Goal: Find specific page/section: Find specific page/section

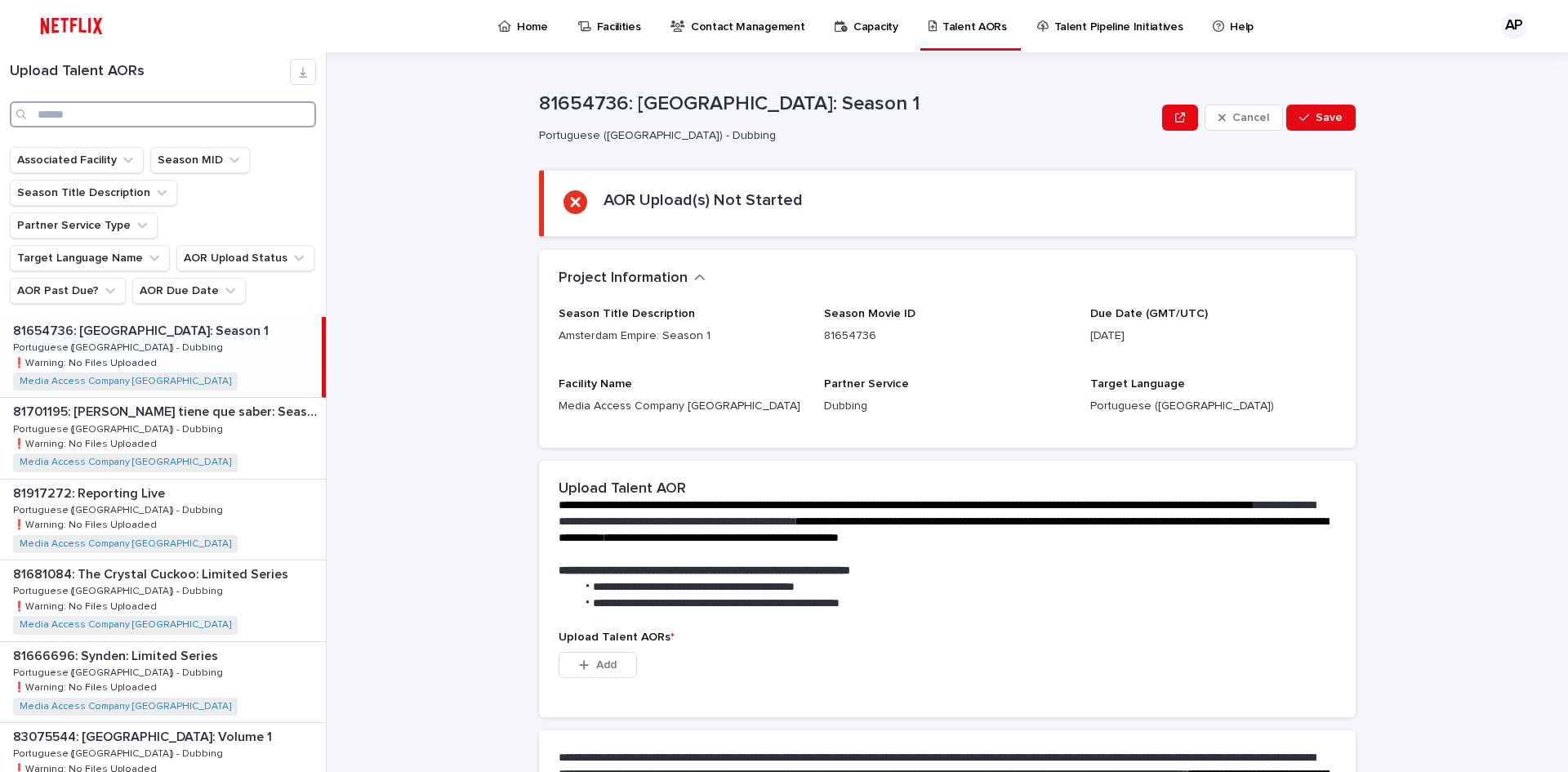
click at [211, 118] on input "Search" at bounding box center [162, 115] width 306 height 26
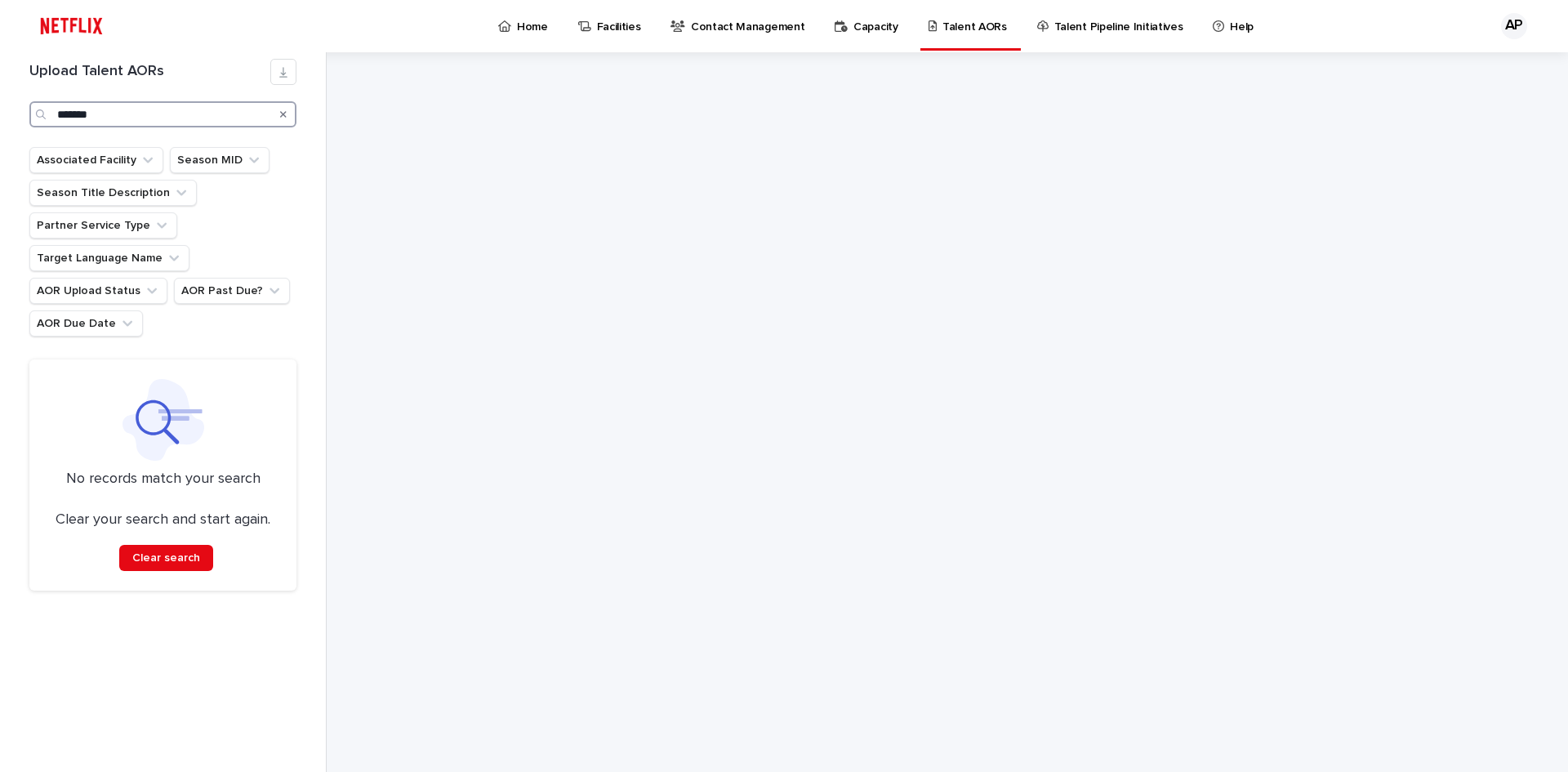
click at [74, 116] on input "*******" at bounding box center [163, 115] width 267 height 26
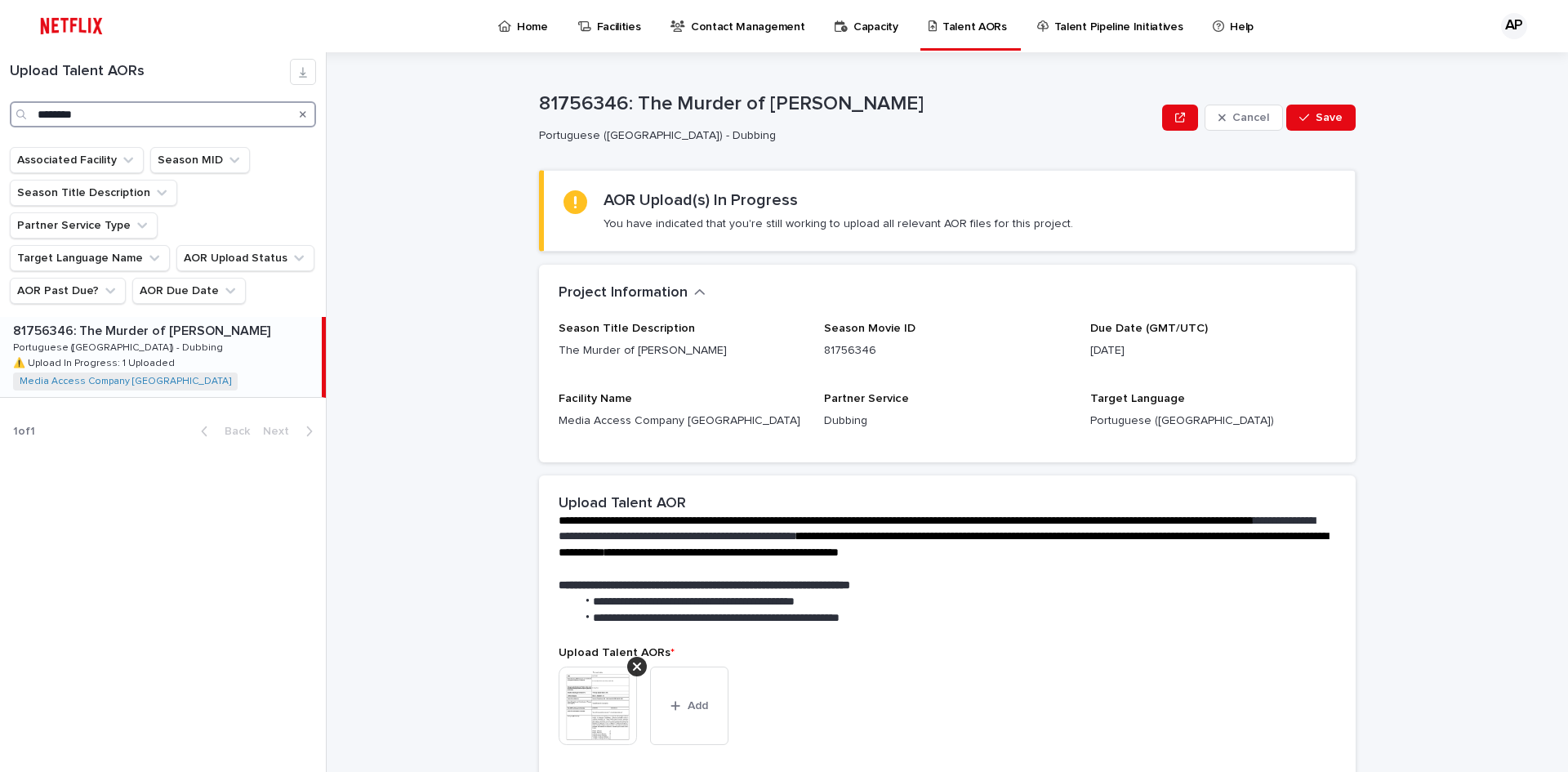
type input "********"
